Goal: Find contact information: Obtain details needed to contact an individual or organization

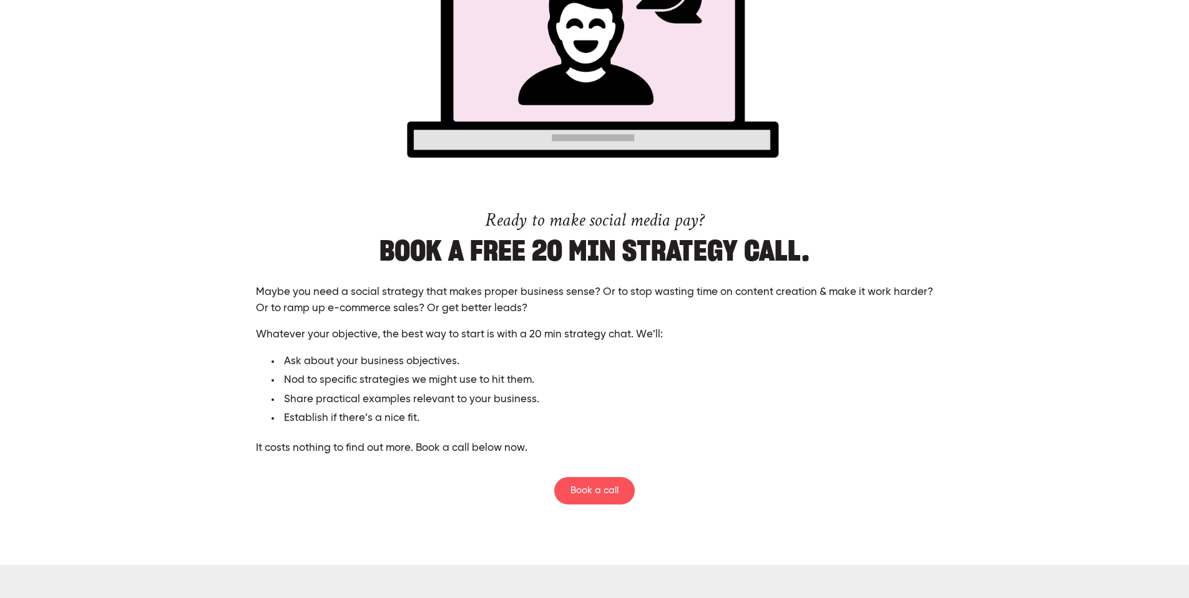
scroll to position [3120, 0]
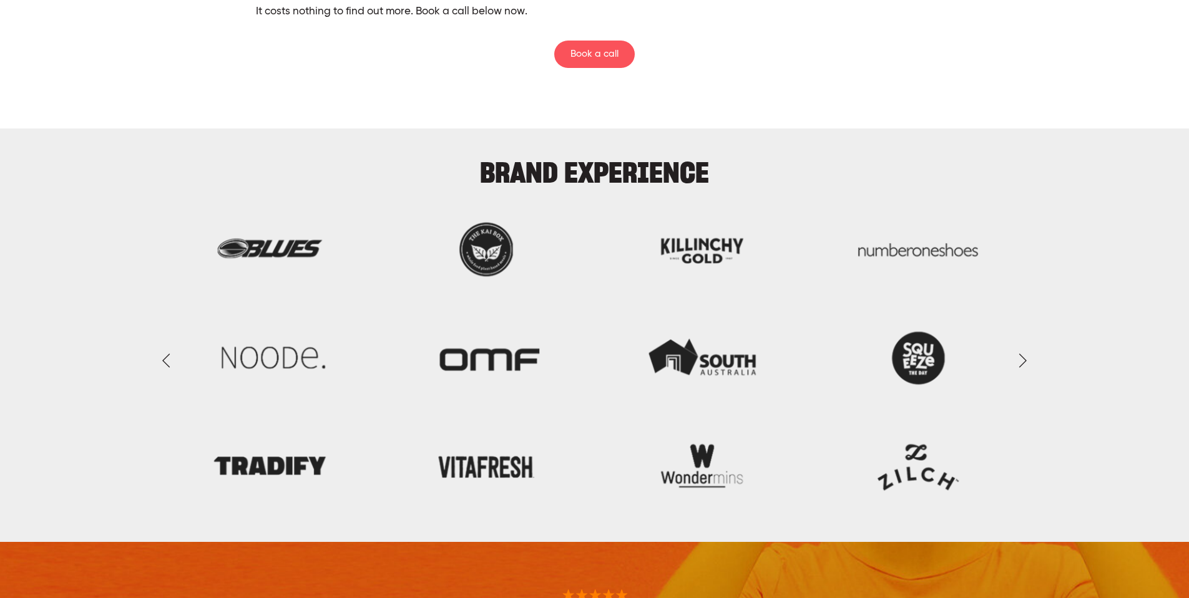
click at [1021, 359] on link "Next Slide" at bounding box center [1021, 359] width 27 height 37
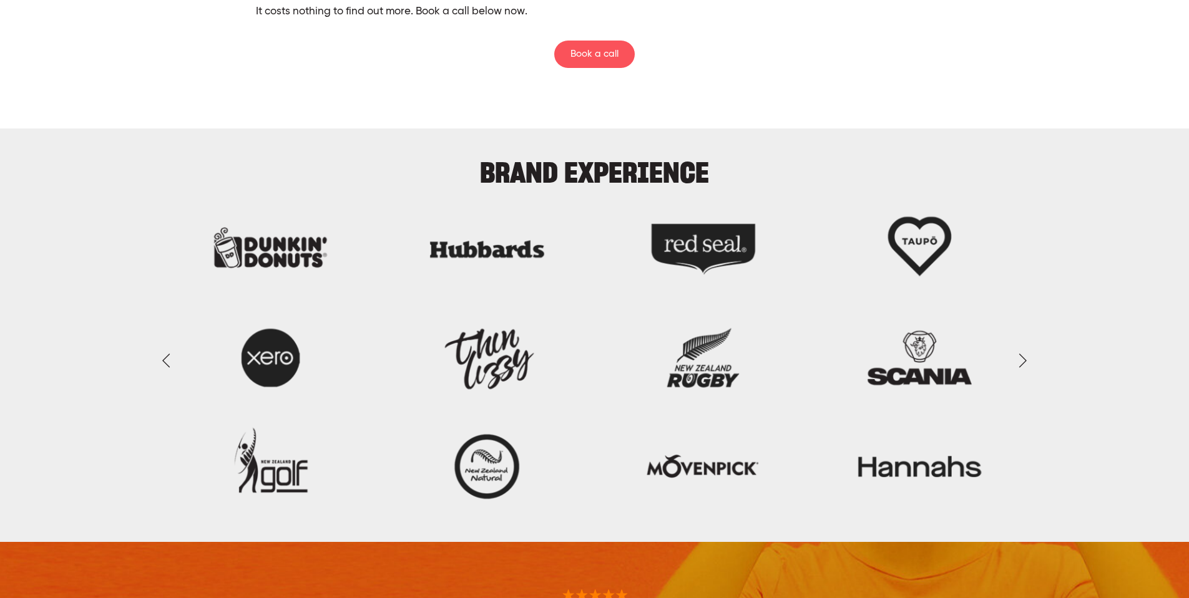
click at [1021, 358] on link "Next Slide" at bounding box center [1021, 359] width 27 height 37
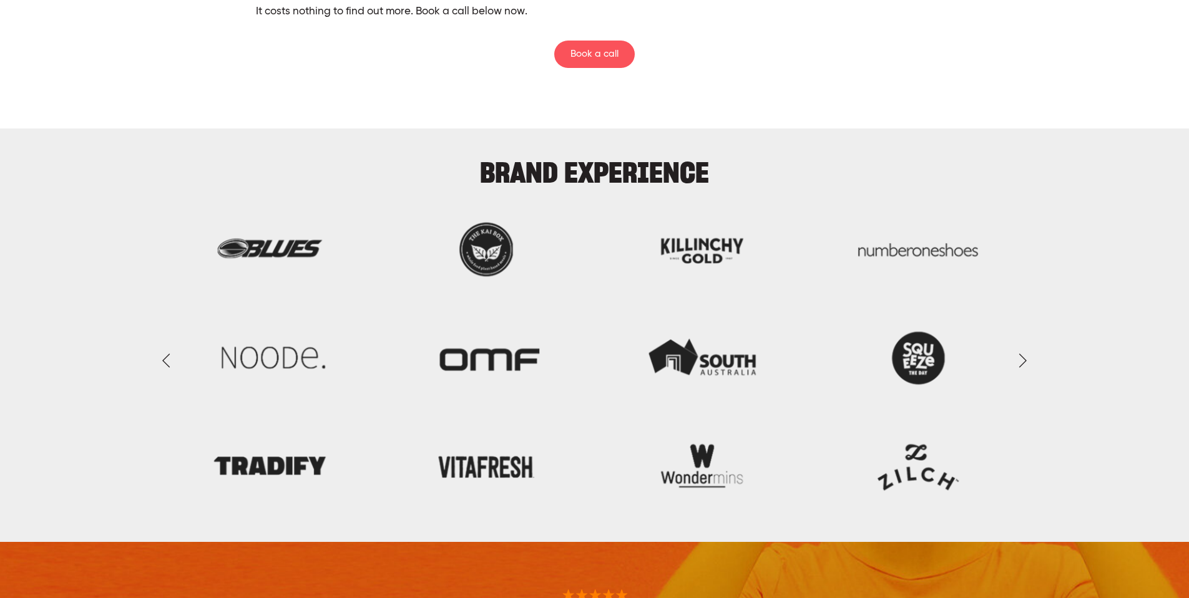
click at [1020, 358] on link "Next Slide" at bounding box center [1021, 359] width 27 height 37
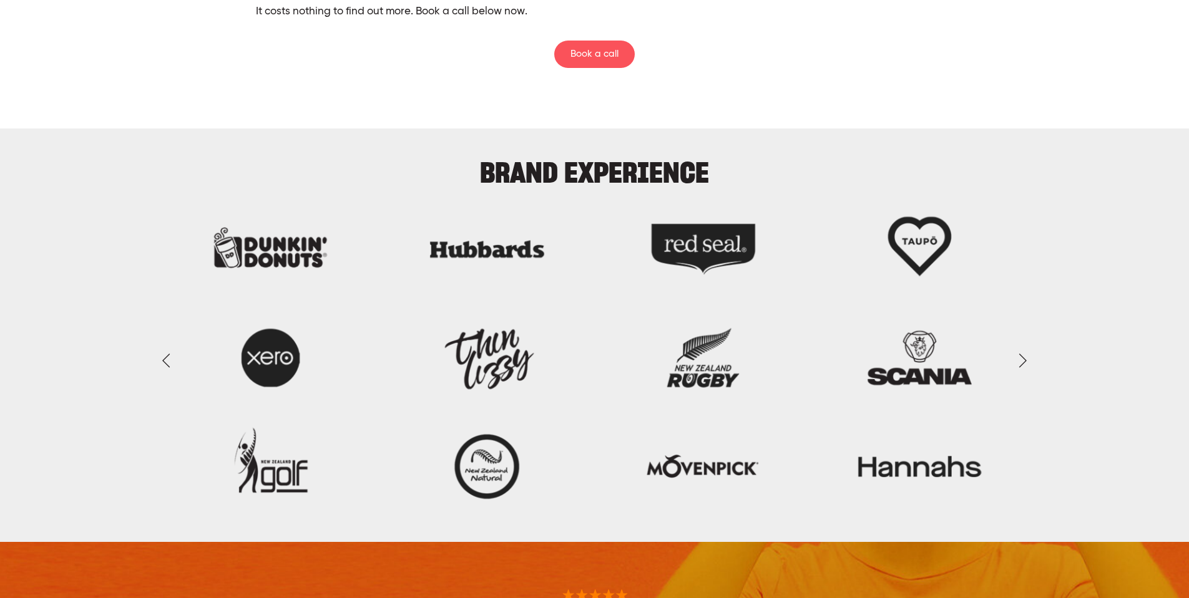
click at [1020, 358] on link "Next Slide" at bounding box center [1021, 359] width 27 height 37
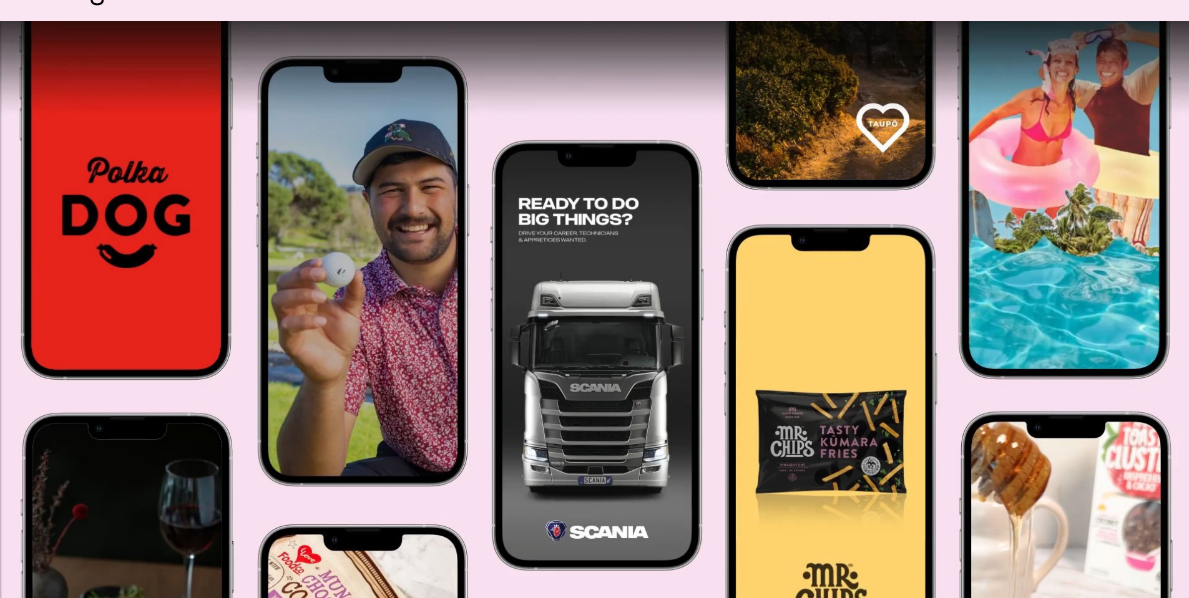
scroll to position [0, 0]
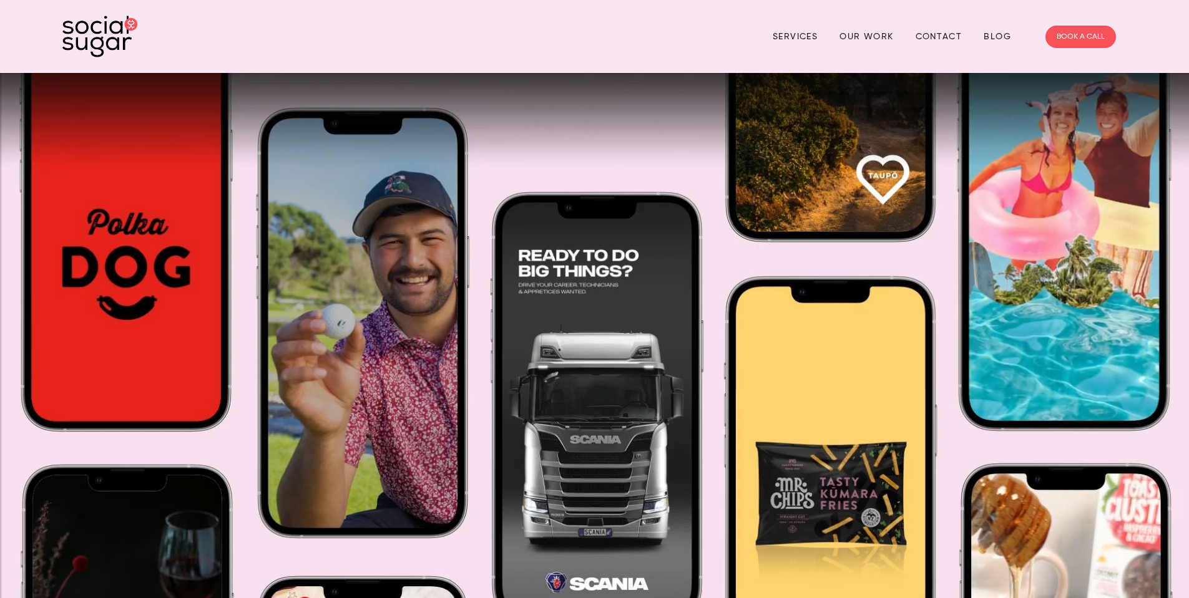
click at [943, 41] on link "Contact" at bounding box center [938, 36] width 47 height 19
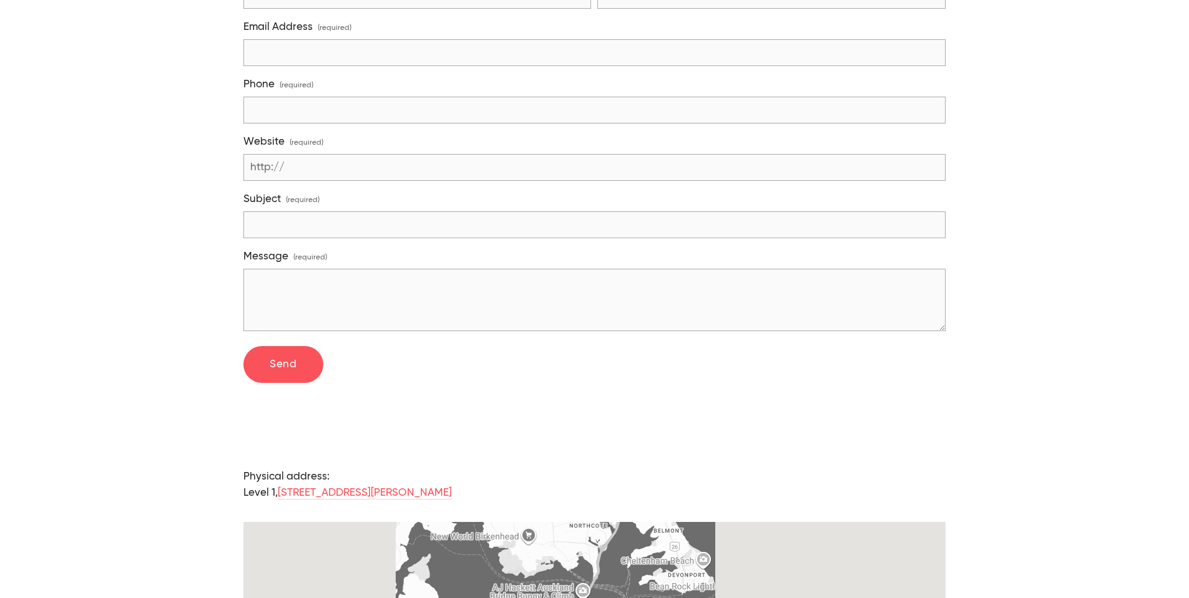
scroll to position [749, 0]
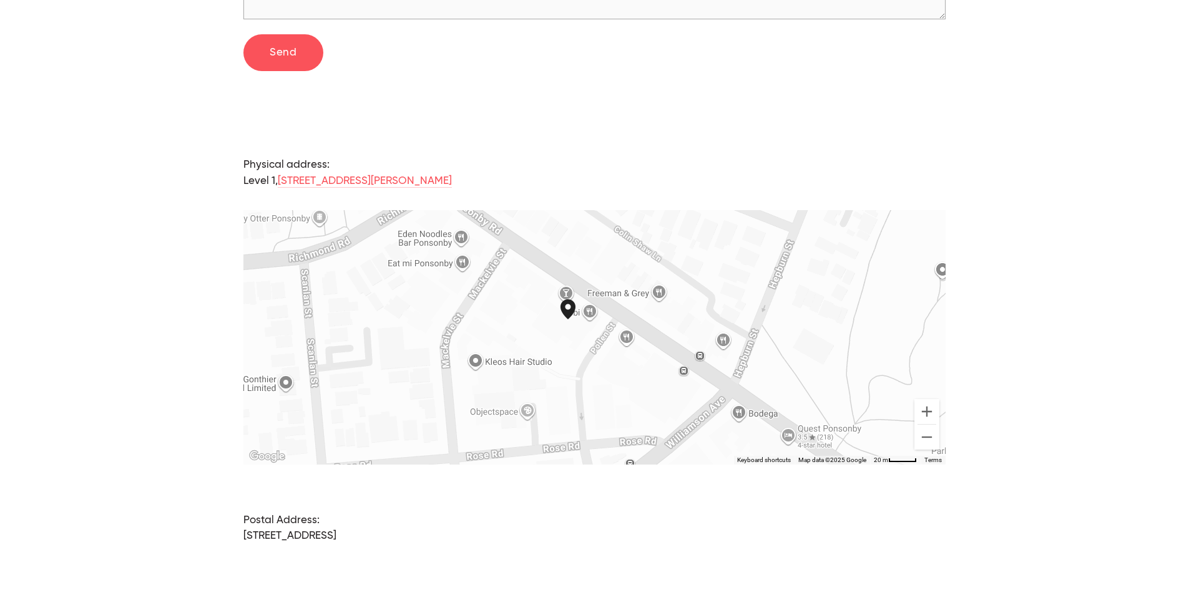
drag, startPoint x: 576, startPoint y: 282, endPoint x: 570, endPoint y: 329, distance: 47.8
click at [570, 329] on img "Social Sugar 114 Ponsonby Road Auckland, Auckland, 1011, New Zealand" at bounding box center [575, 320] width 40 height 50
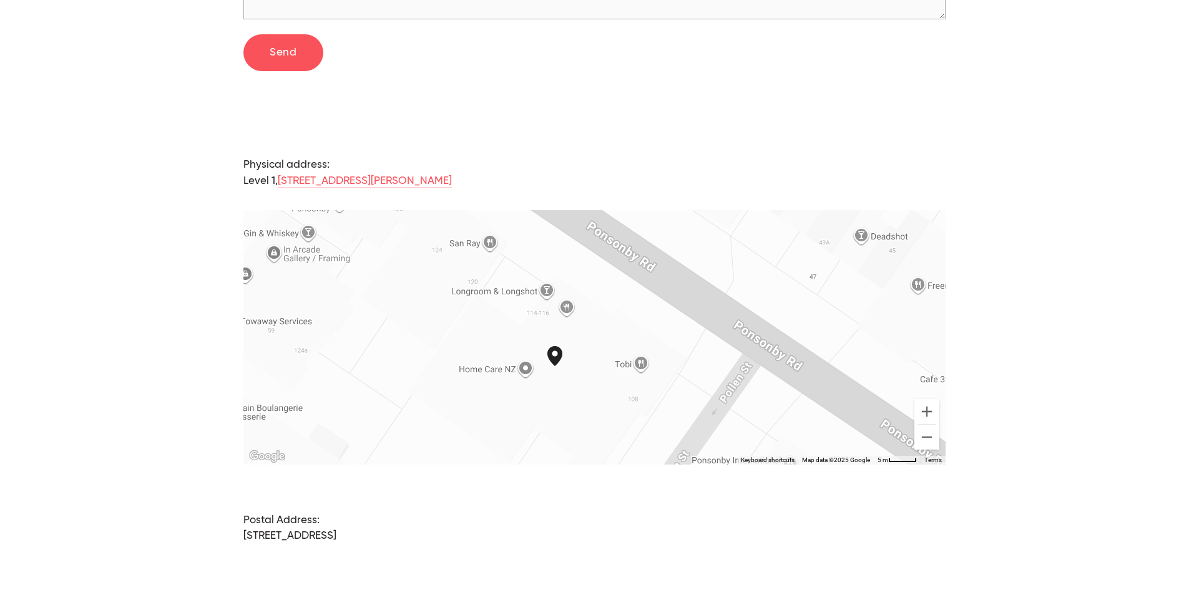
drag, startPoint x: 568, startPoint y: 311, endPoint x: 557, endPoint y: 361, distance: 51.2
click at [555, 379] on img "Social Sugar 114 Ponsonby Road Auckland, Auckland, 1011, New Zealand" at bounding box center [562, 366] width 40 height 50
